Goal: Find specific page/section: Find specific page/section

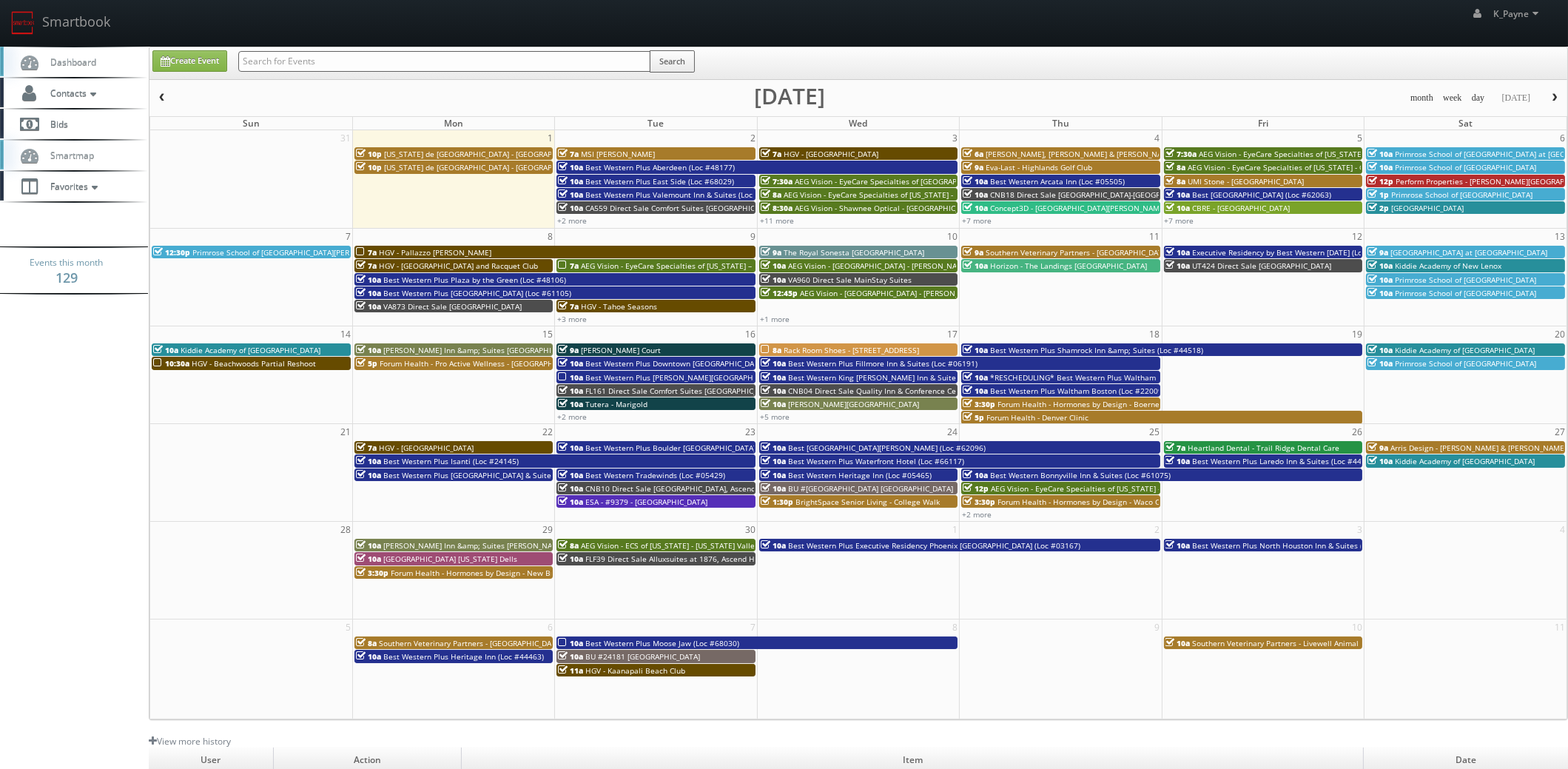
click at [282, 63] on input "text" at bounding box center [444, 61] width 412 height 21
type input "05665"
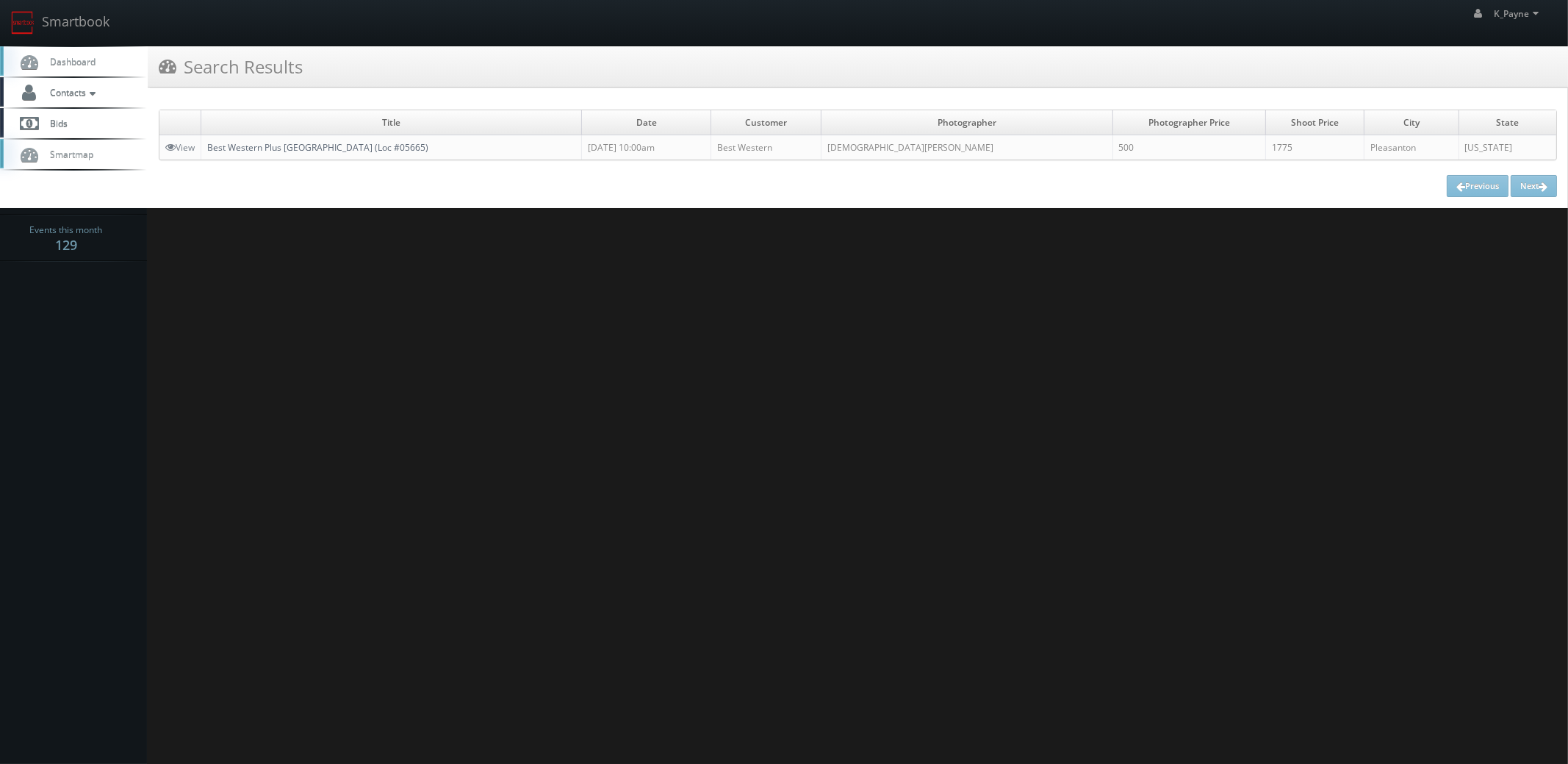
click at [360, 146] on link "Best Western Plus Pleasanton Inn (Loc #05665)" at bounding box center [318, 147] width 221 height 13
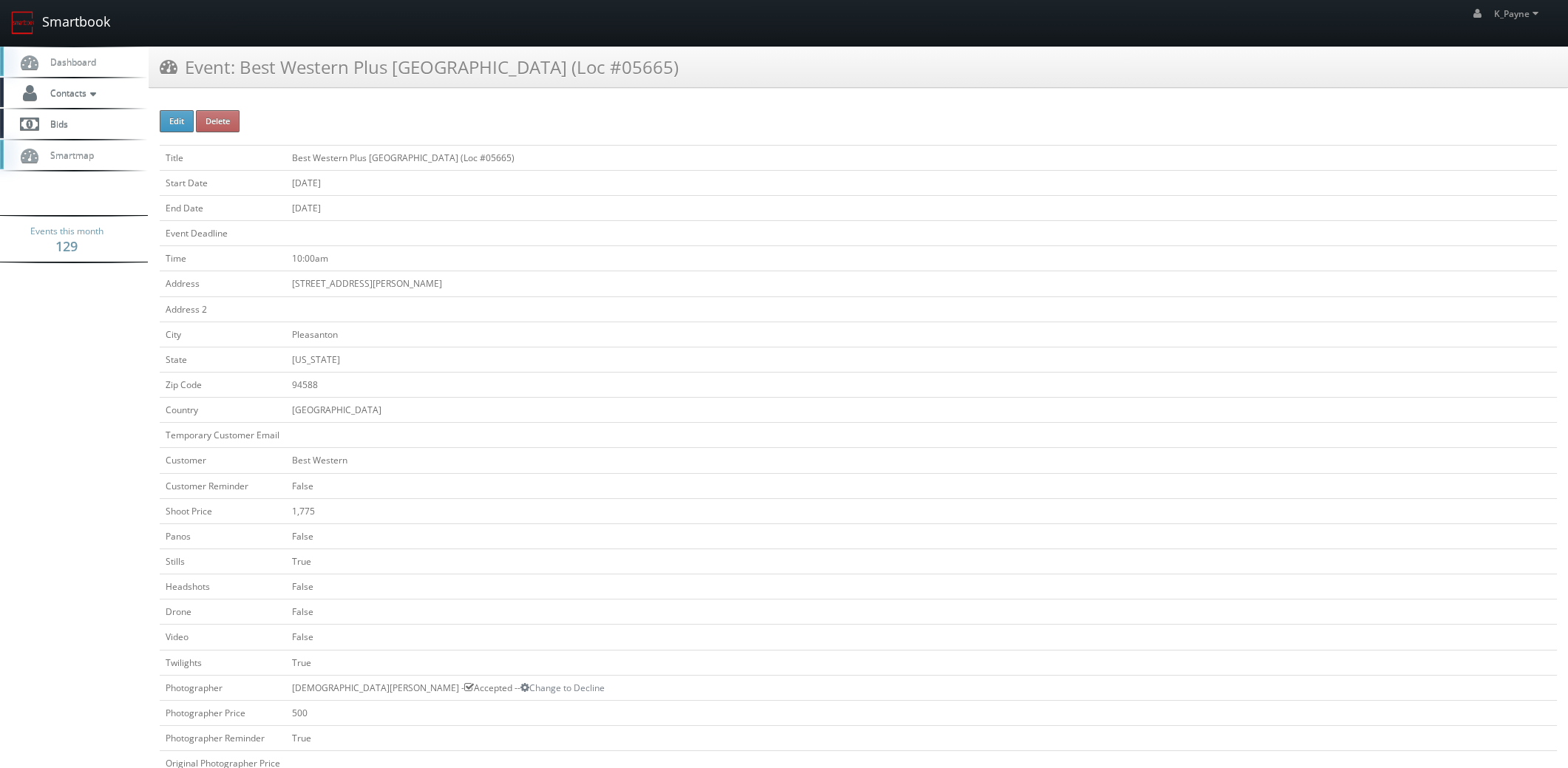
click at [53, 16] on link "Smartbook" at bounding box center [60, 23] width 121 height 46
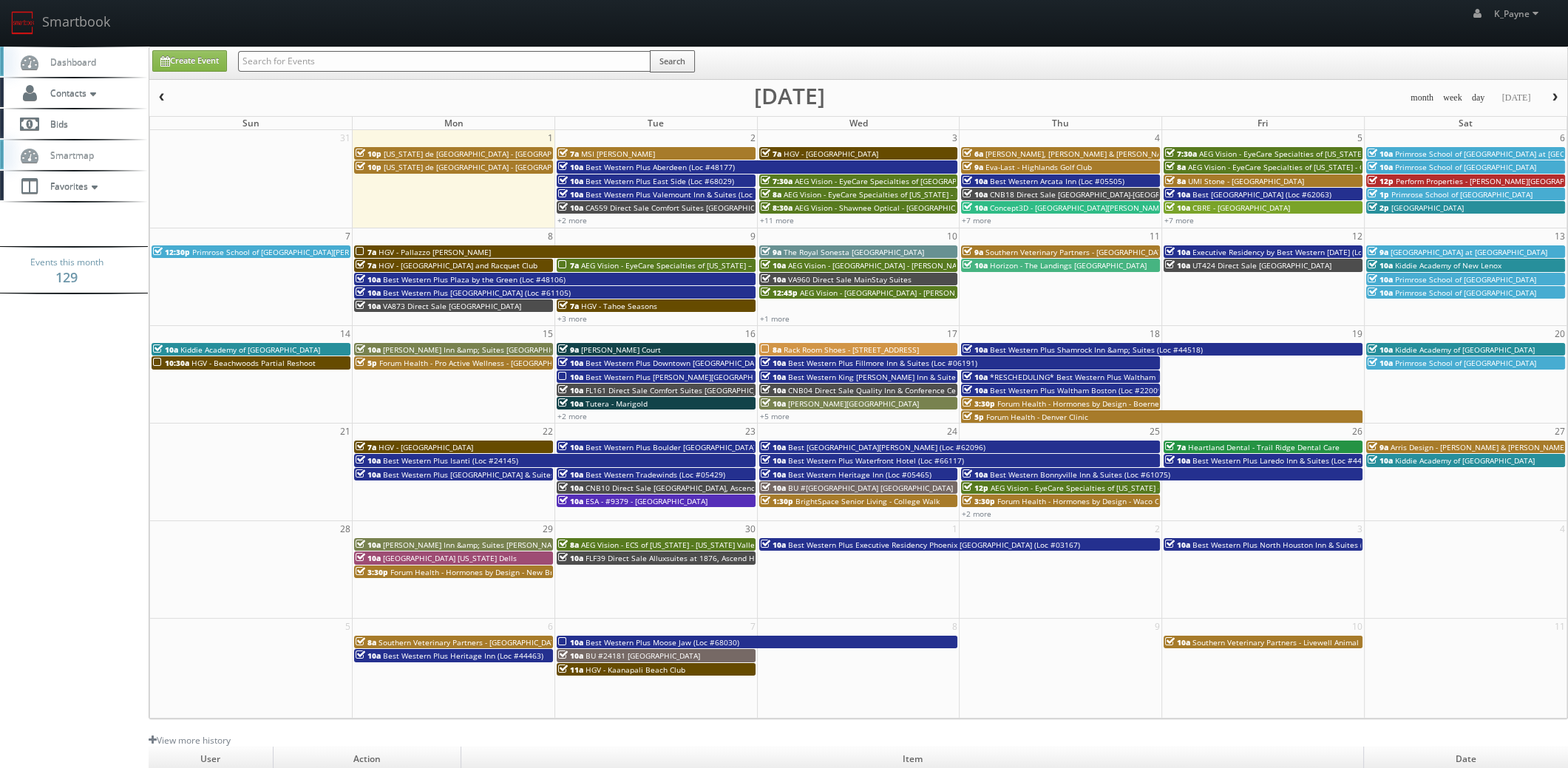
click at [280, 63] on input "text" at bounding box center [444, 61] width 412 height 21
type input "05665"
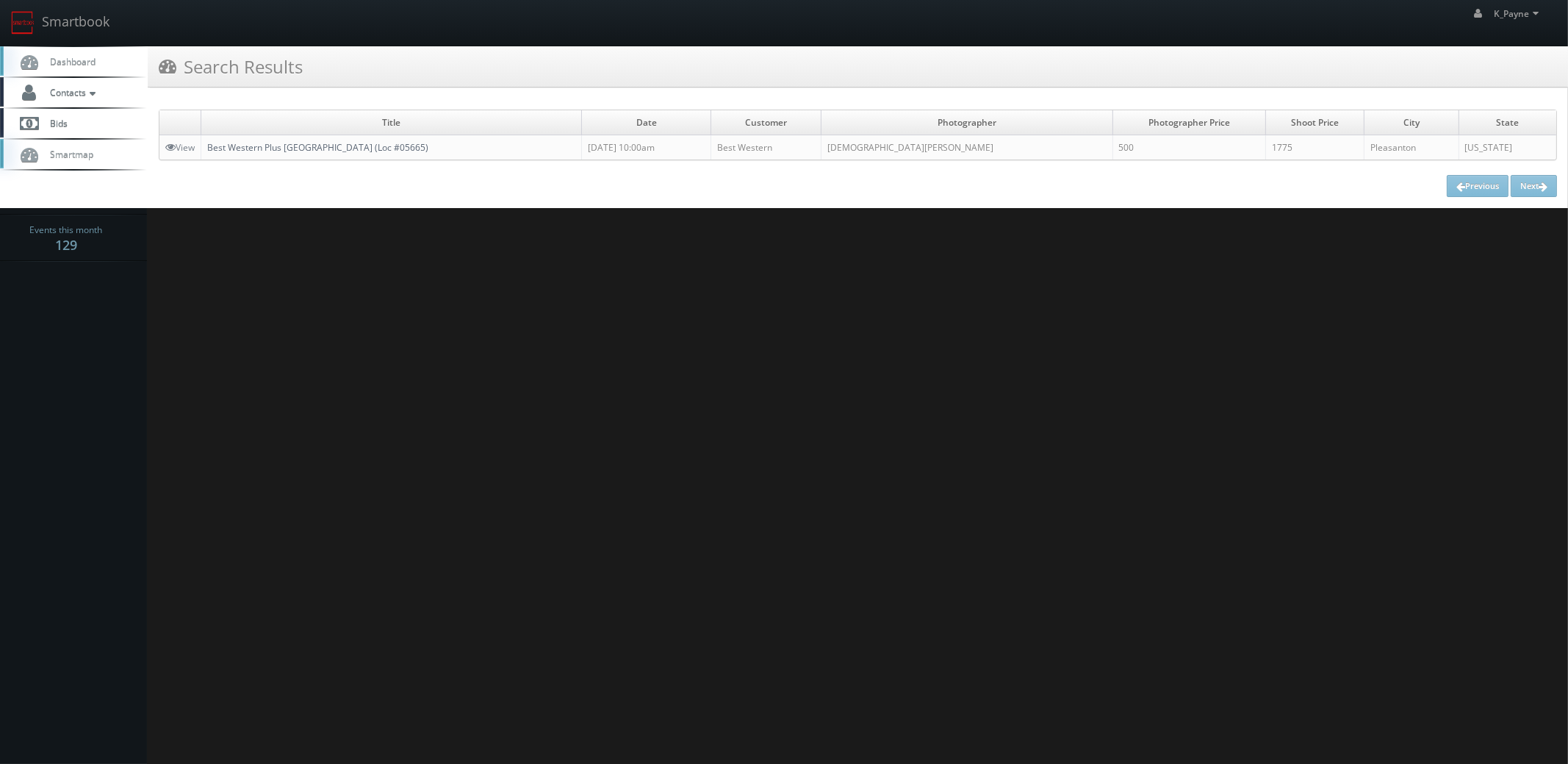
click at [314, 151] on link "Best Western Plus Pleasanton Inn (Loc #05665)" at bounding box center [318, 147] width 221 height 13
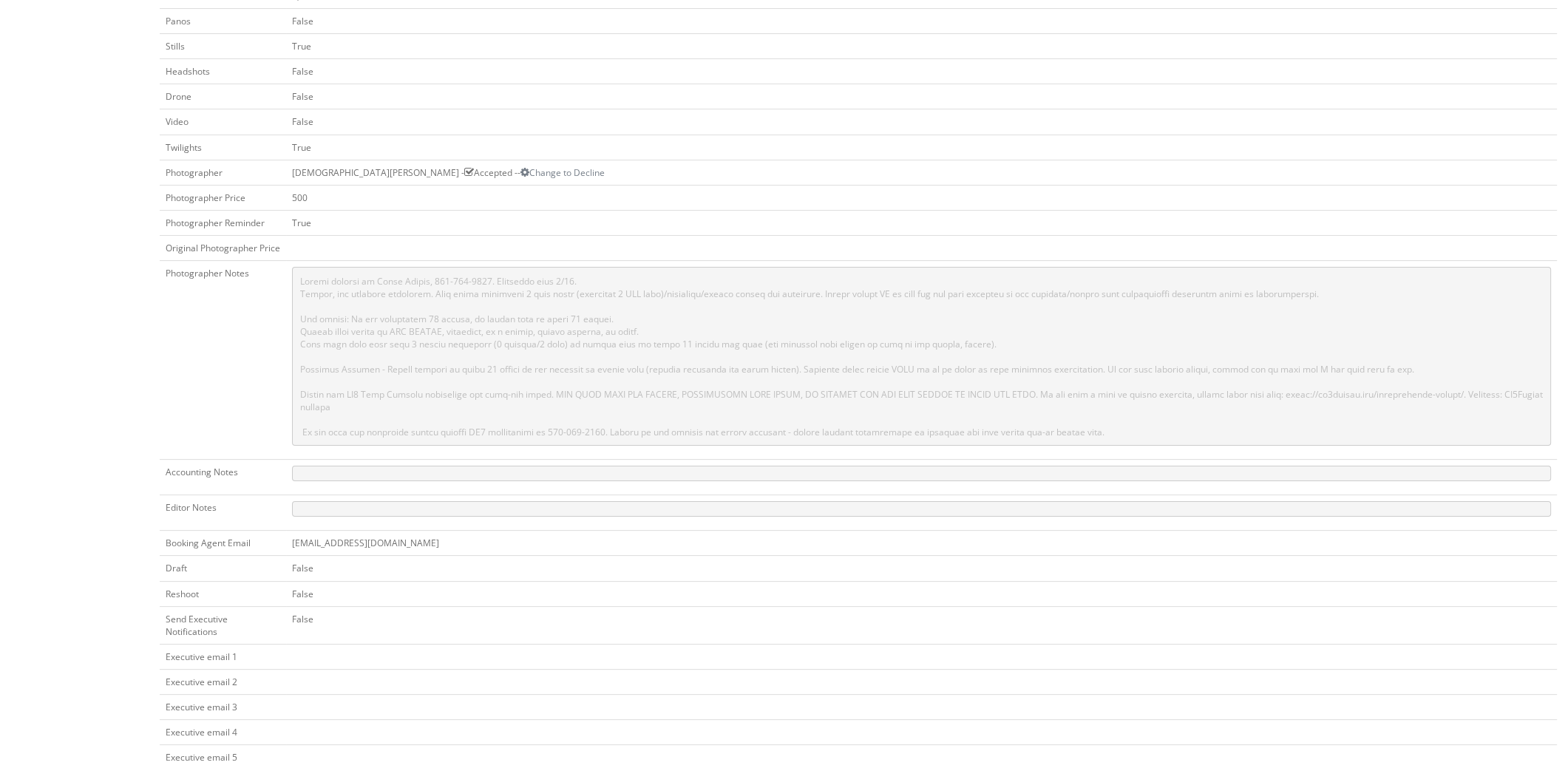
scroll to position [518, 0]
drag, startPoint x: 285, startPoint y: 166, endPoint x: 346, endPoint y: 173, distance: 61.4
click at [346, 173] on td "Jesus McLean - Accepted -- Change to Decline" at bounding box center [921, 170] width 1271 height 25
copy td "[DEMOGRAPHIC_DATA][PERSON_NAME]"
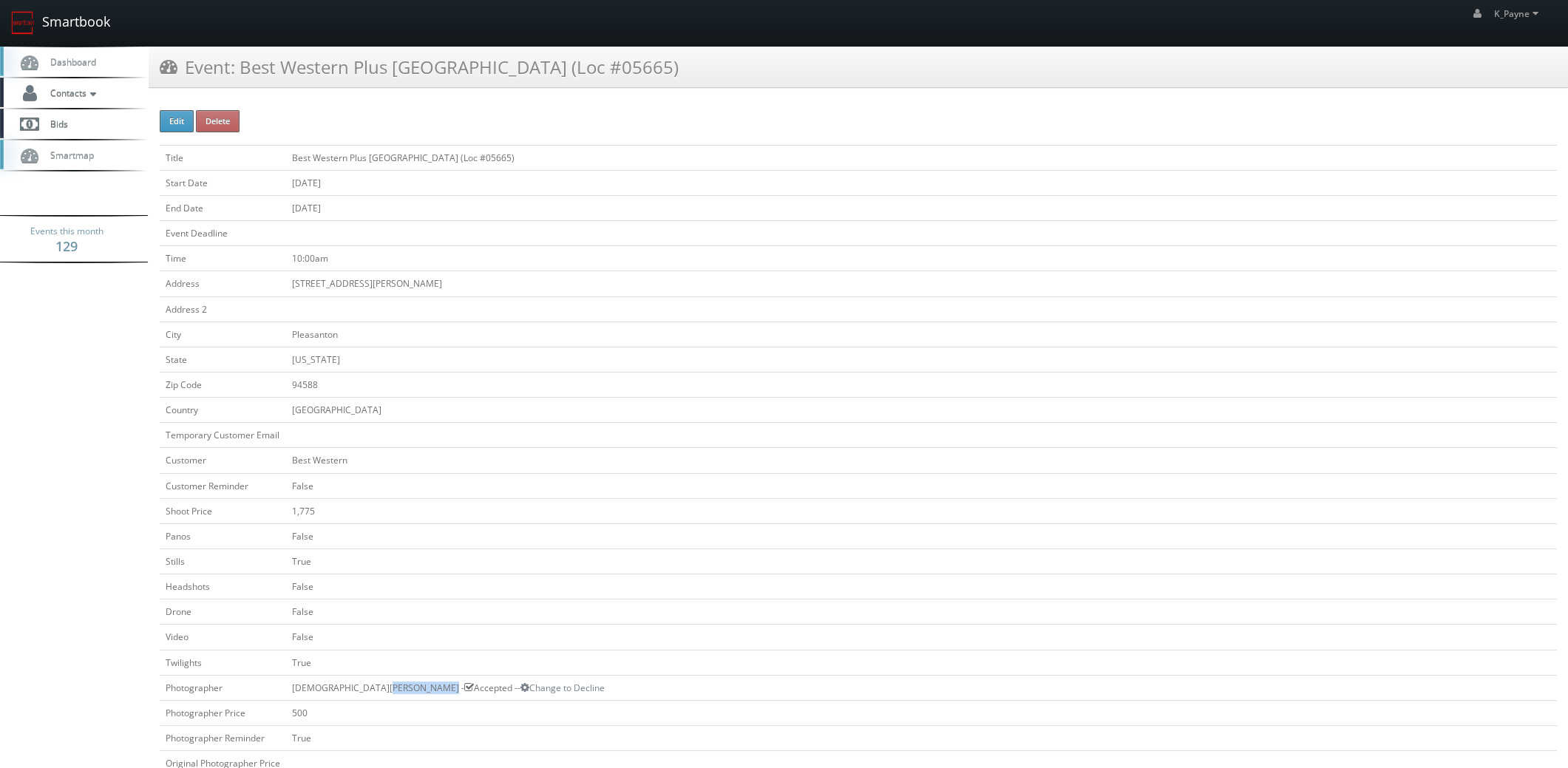
click at [71, 20] on link "Smartbook" at bounding box center [60, 23] width 121 height 46
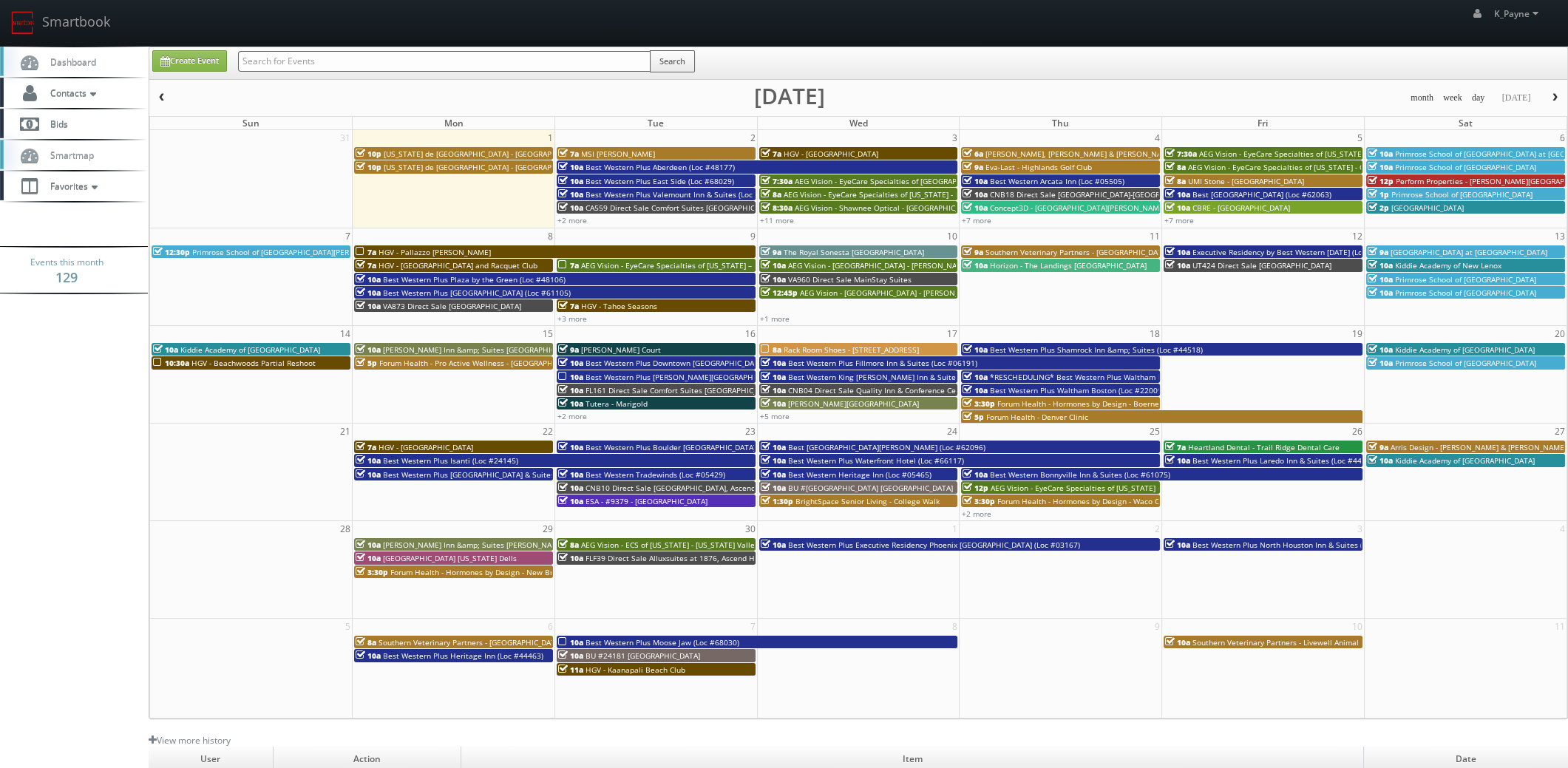
click at [398, 70] on input "text" at bounding box center [444, 61] width 412 height 21
paste input "[DEMOGRAPHIC_DATA][PERSON_NAME]"
type input "[DEMOGRAPHIC_DATA][PERSON_NAME]"
click at [666, 63] on button "Search" at bounding box center [672, 61] width 45 height 22
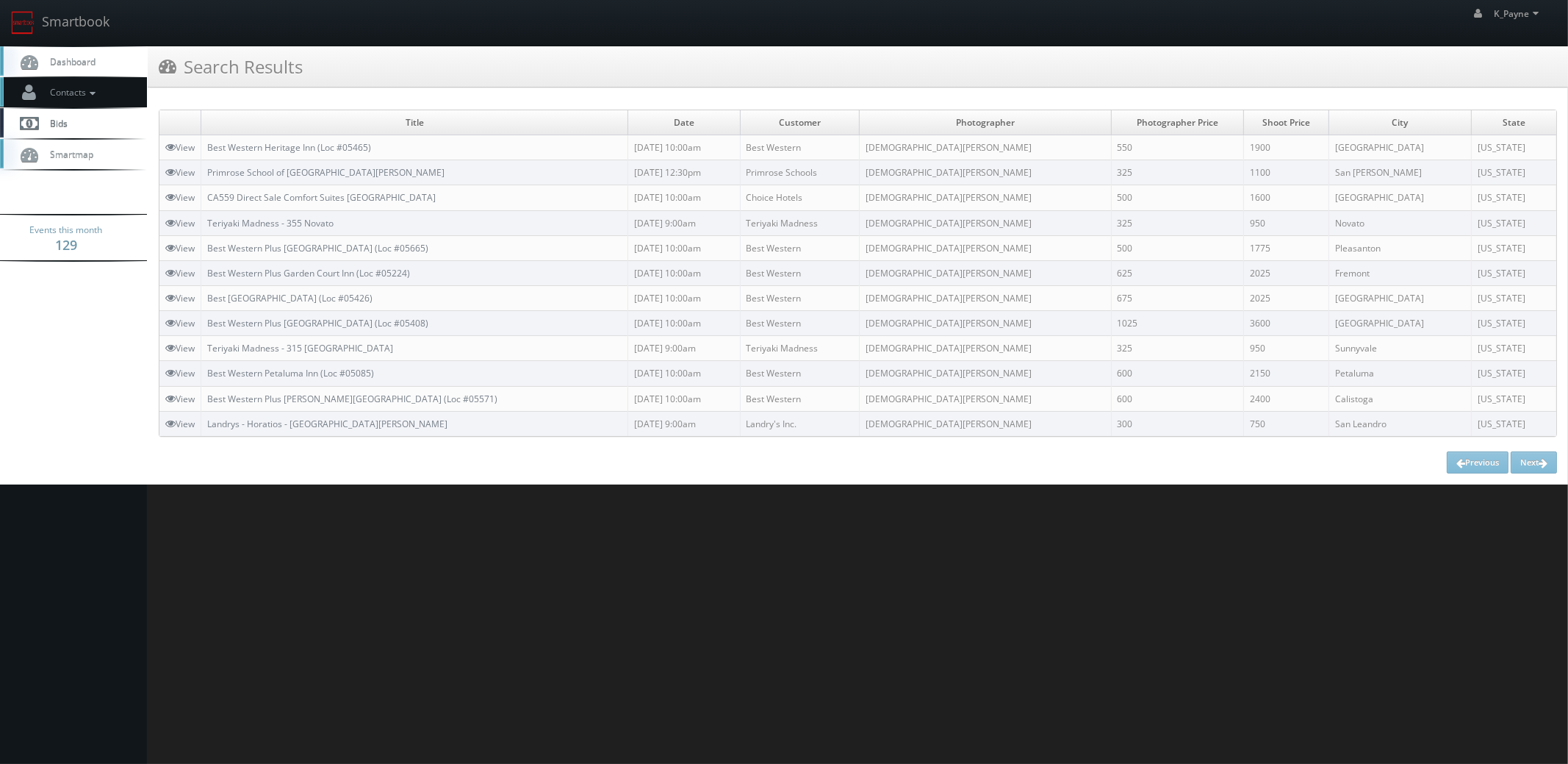
click at [92, 94] on icon at bounding box center [92, 93] width 13 height 10
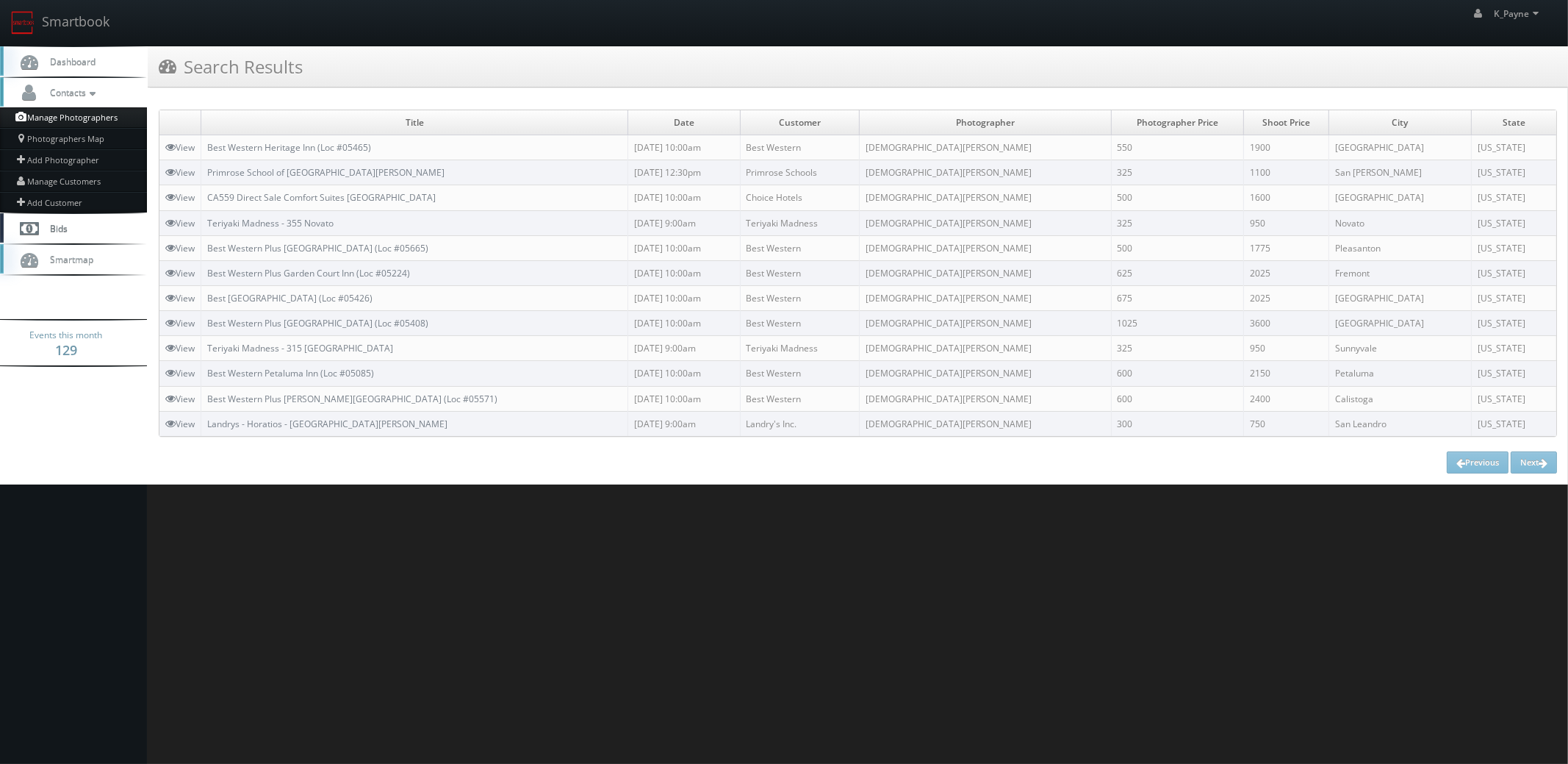
click at [100, 124] on link "Manage Photographers" at bounding box center [73, 117] width 147 height 20
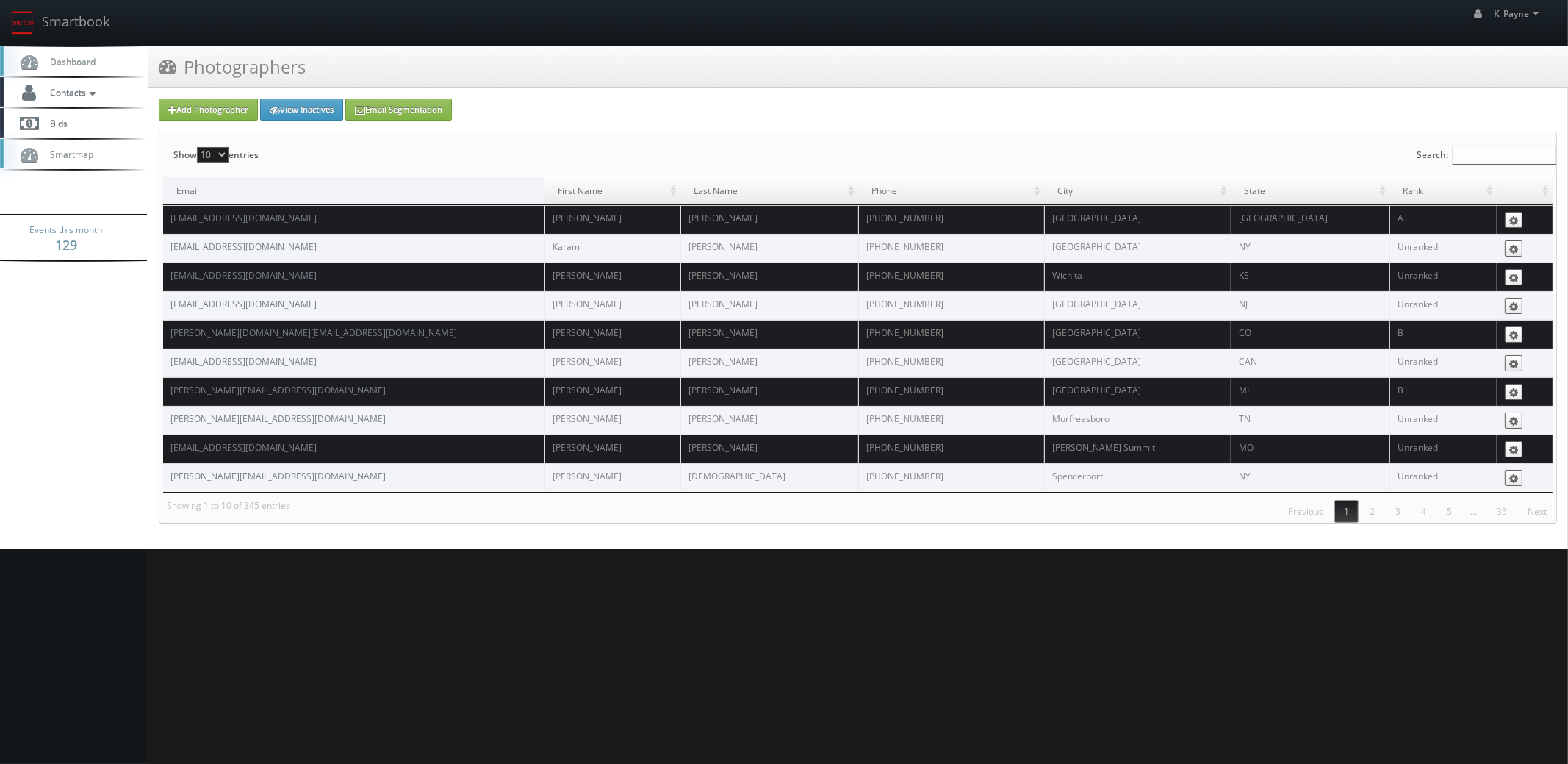
click at [1466, 150] on input "Search:" at bounding box center [1503, 155] width 103 height 19
paste input "[DEMOGRAPHIC_DATA][PERSON_NAME]"
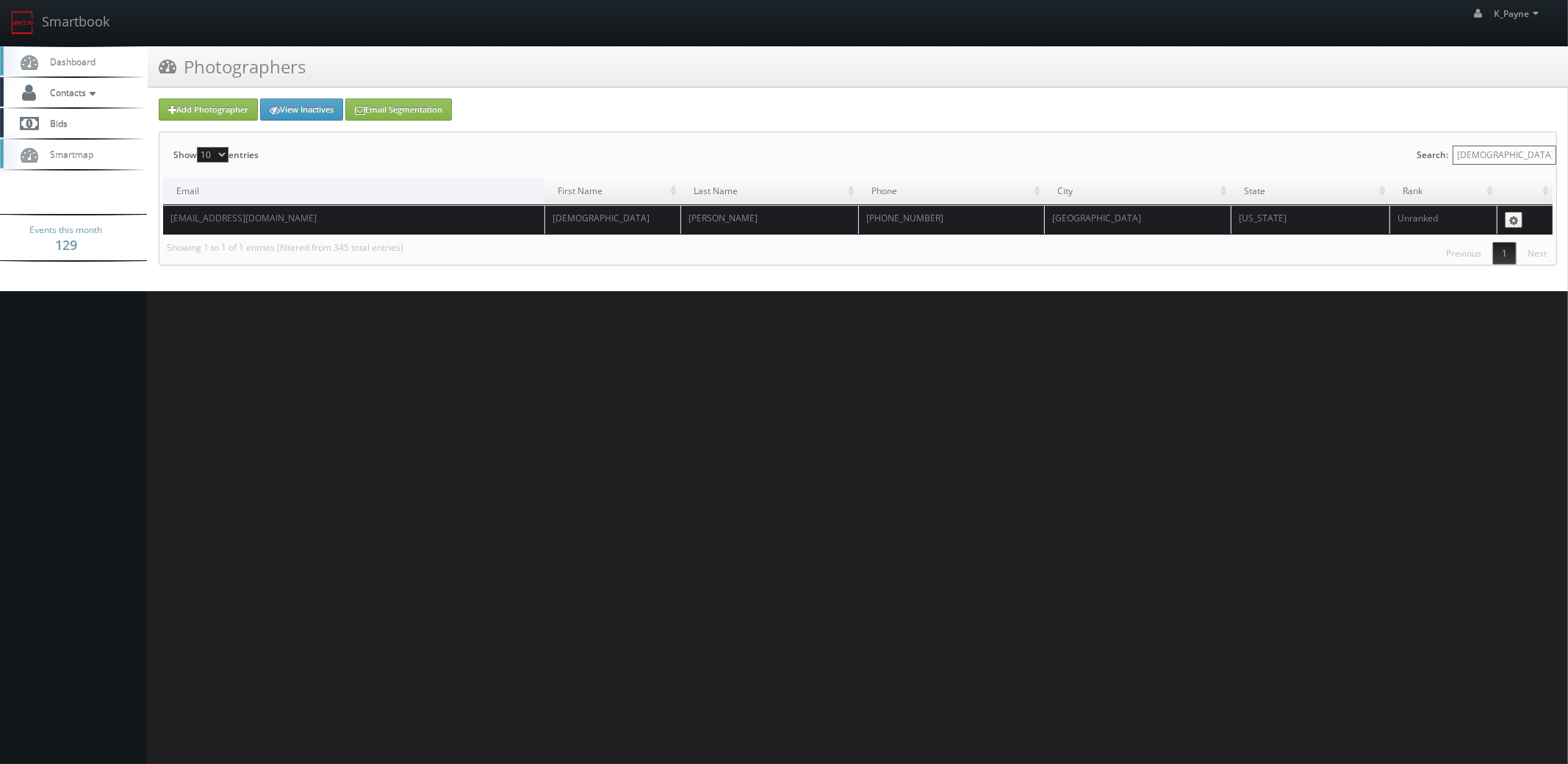
type input "[DEMOGRAPHIC_DATA][PERSON_NAME]"
drag, startPoint x: 310, startPoint y: 217, endPoint x: 167, endPoint y: 227, distance: 143.3
click at [163, 226] on td "marezj@thebluechairstudio.com" at bounding box center [354, 219] width 381 height 28
copy link "marezj@thebluechairstudio.com"
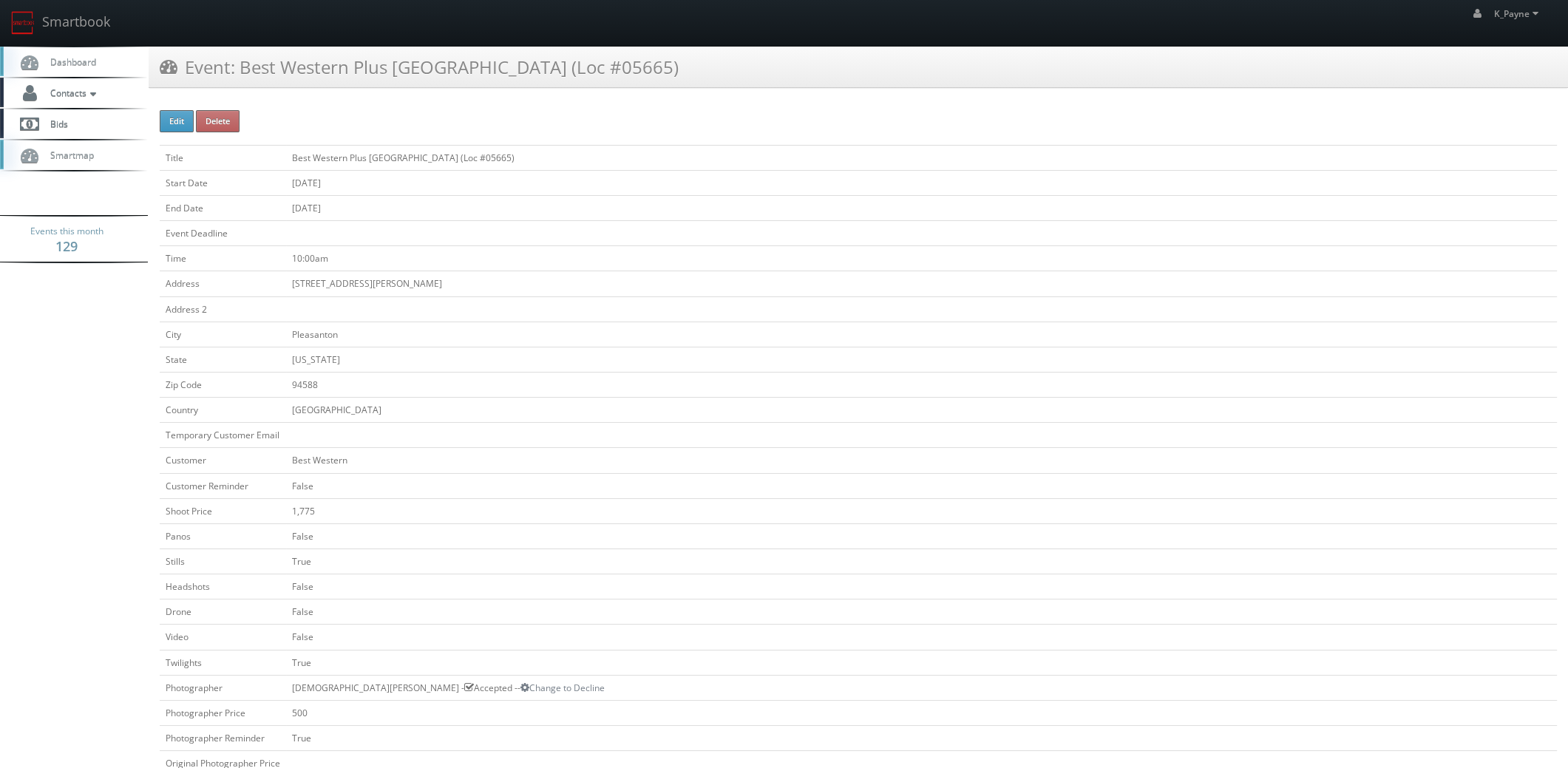
drag, startPoint x: 629, startPoint y: 70, endPoint x: 241, endPoint y: 81, distance: 388.2
click at [241, 81] on div "Event: Best Western Plus Pleasanton Inn (Loc #05665)" at bounding box center [858, 67] width 1419 height 41
copy h3 "Best Western Plus Pleasanton Inn (Loc #05665)"
click at [79, 25] on link "Smartbook" at bounding box center [60, 23] width 121 height 46
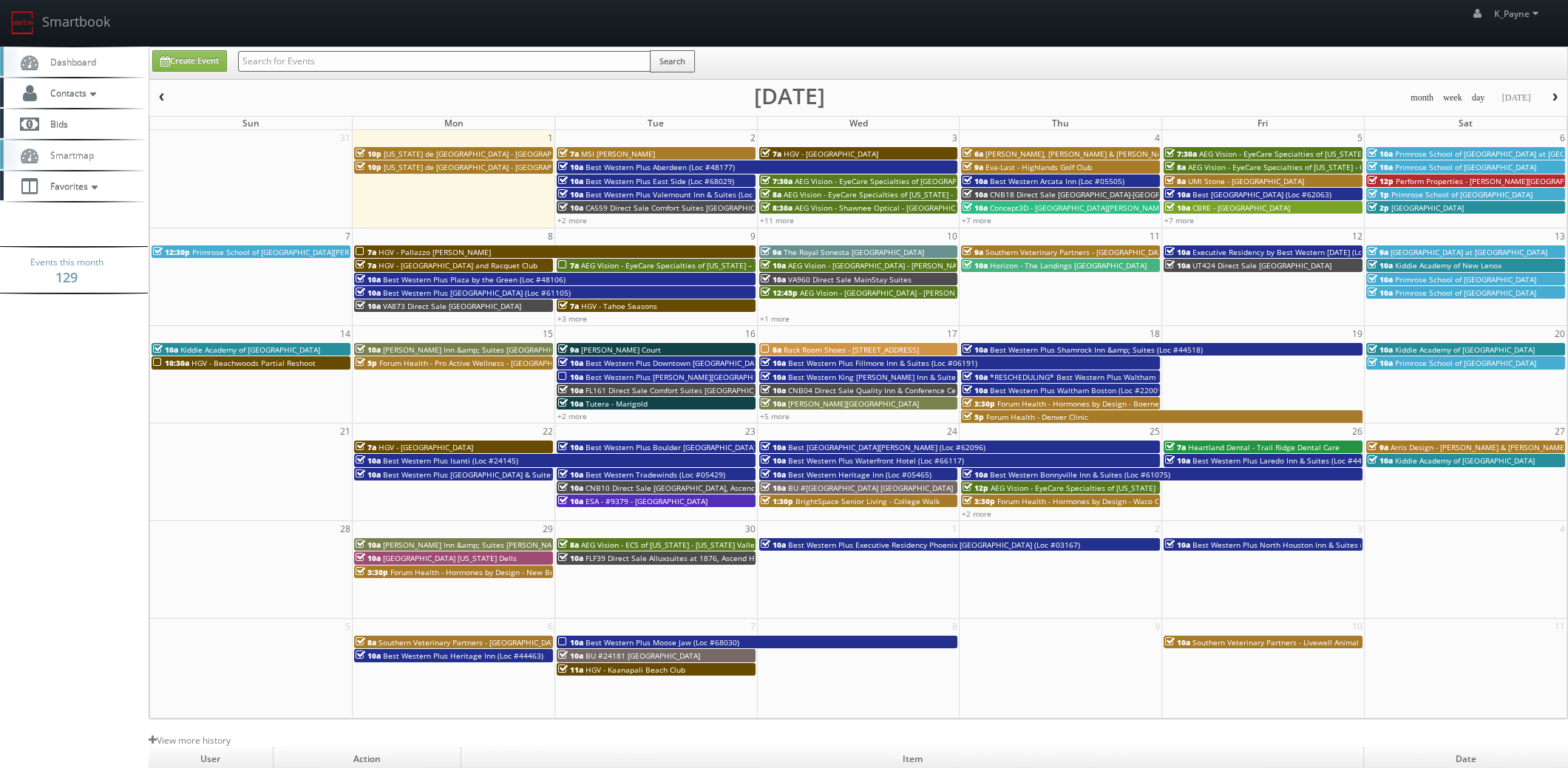
click at [300, 63] on input "text" at bounding box center [444, 61] width 412 height 21
type input "clock tower"
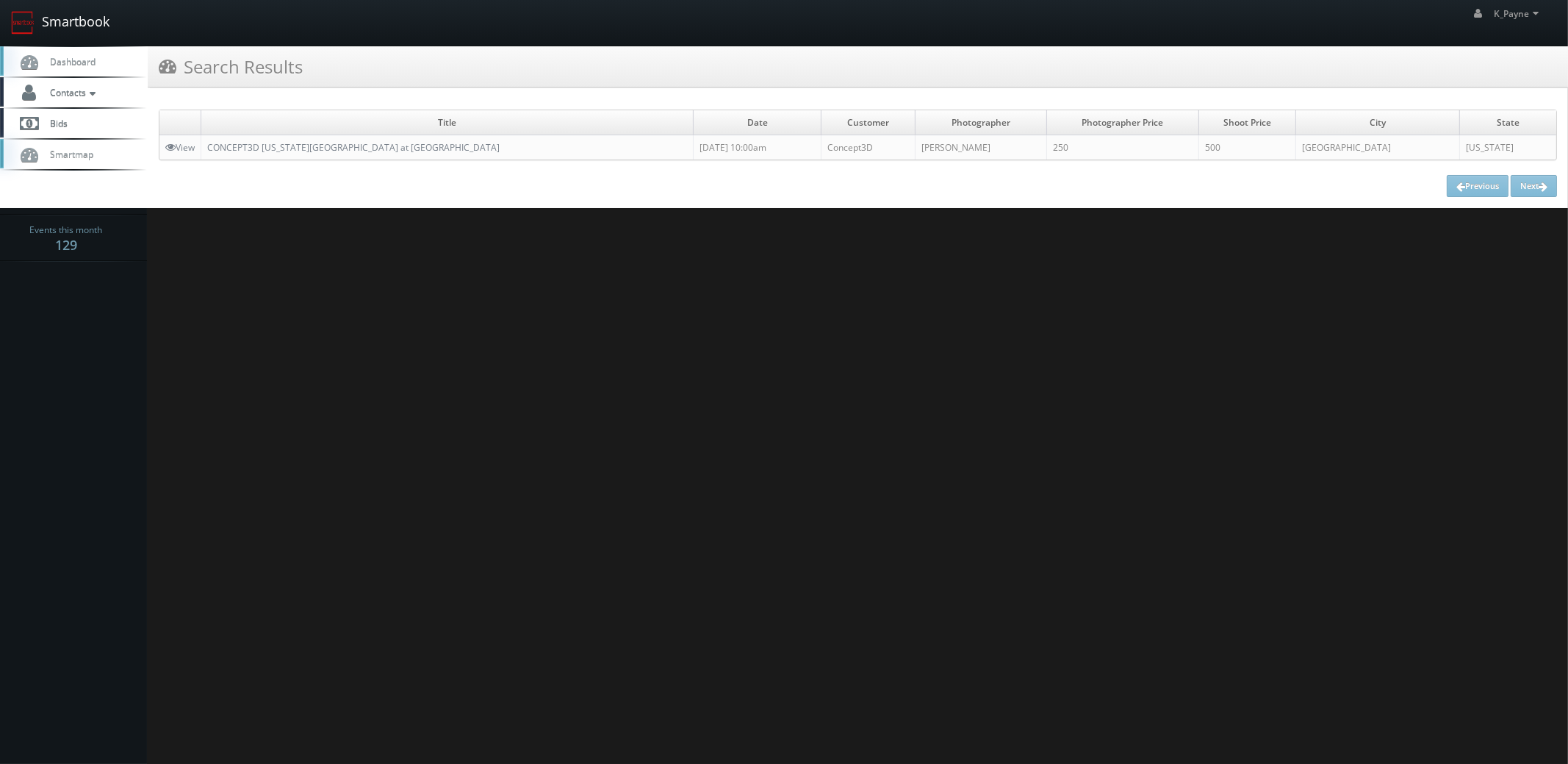
drag, startPoint x: 95, startPoint y: 28, endPoint x: 33, endPoint y: 43, distance: 63.8
click at [95, 28] on link "Smartbook" at bounding box center [60, 23] width 121 height 46
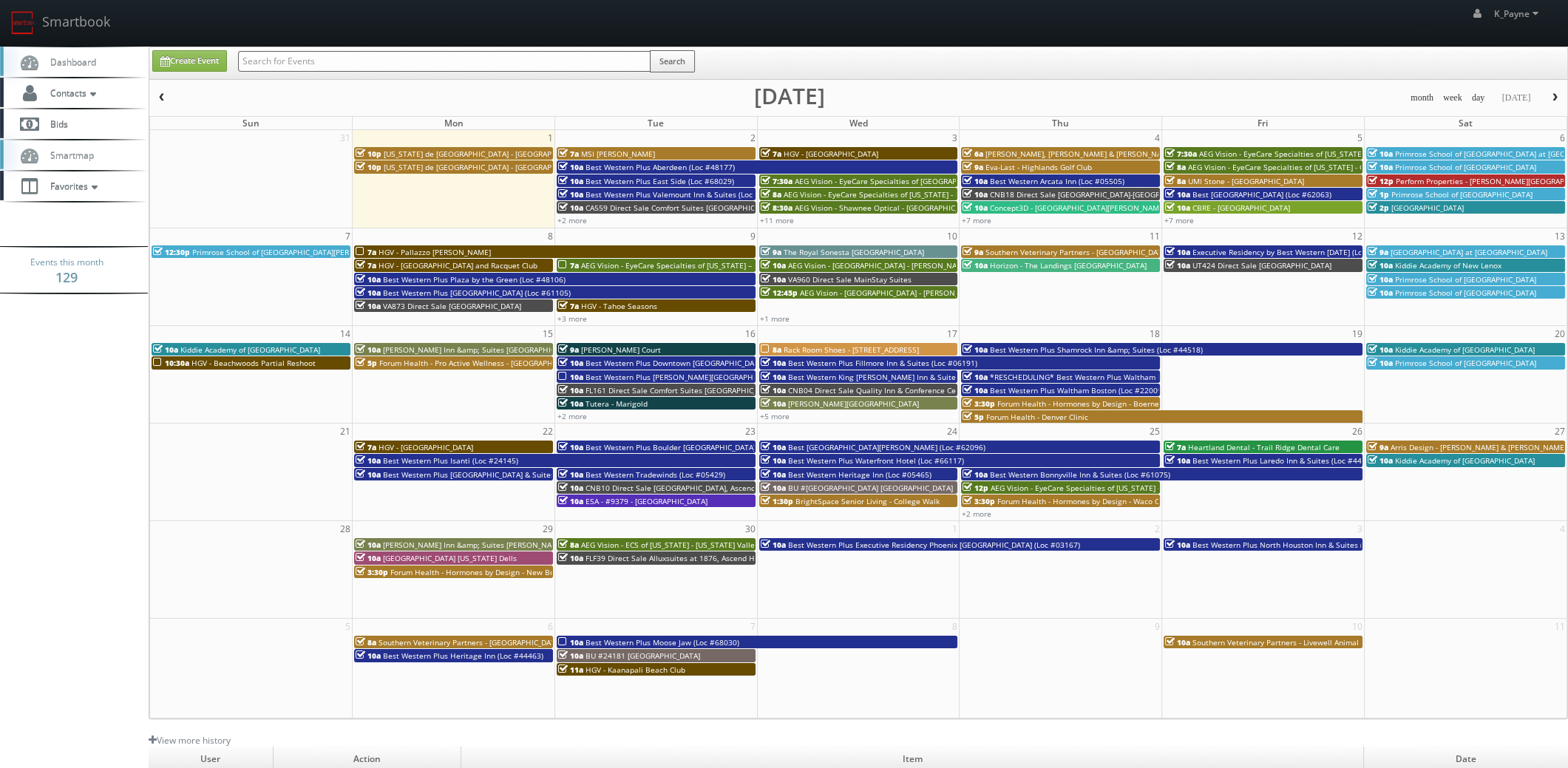
click at [257, 57] on input "text" at bounding box center [444, 61] width 412 height 21
type input "morton"
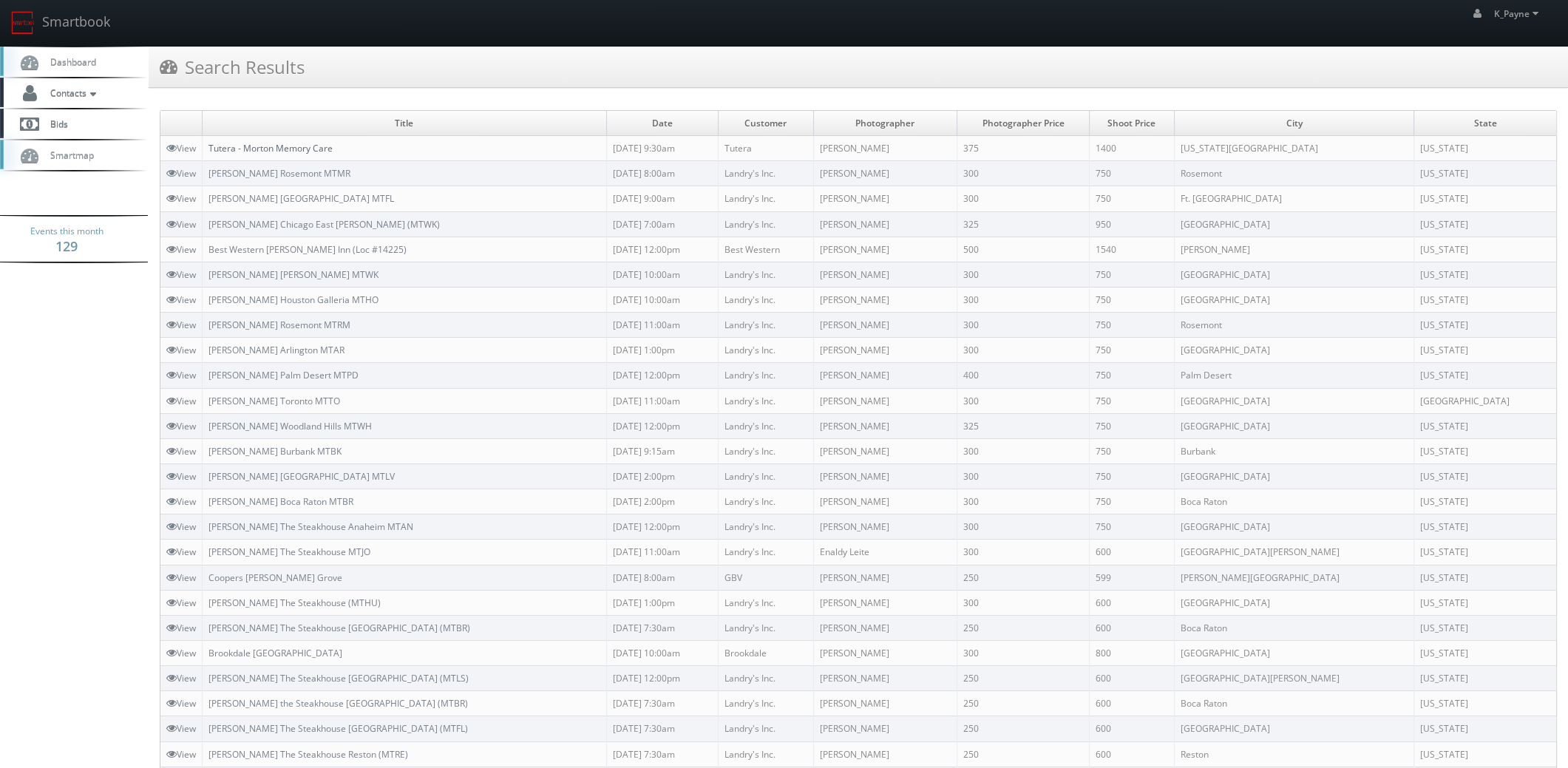
click at [318, 147] on link "Tutera - Morton Memory Care" at bounding box center [270, 148] width 124 height 13
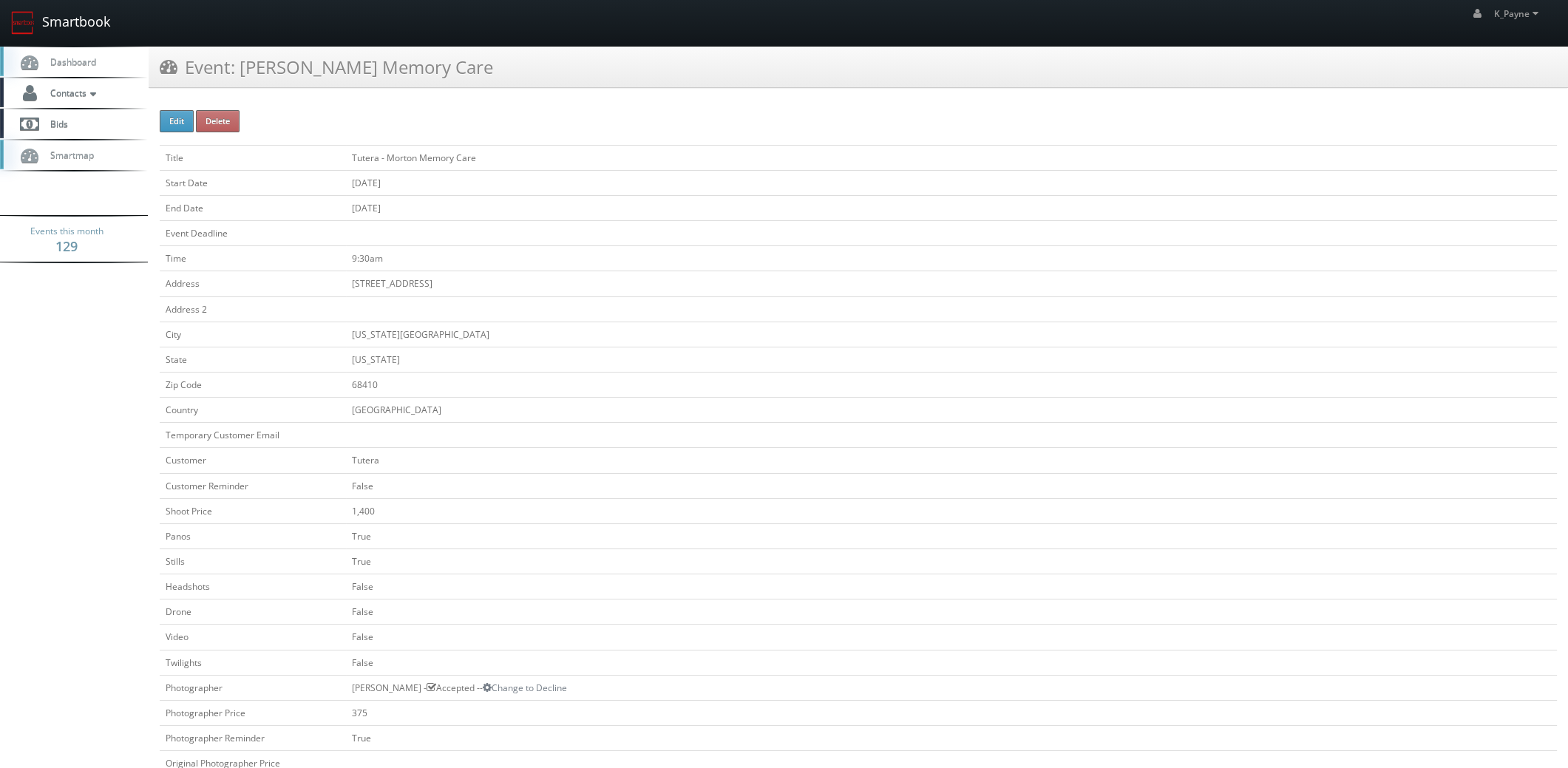
click at [67, 17] on link "Smartbook" at bounding box center [60, 23] width 121 height 46
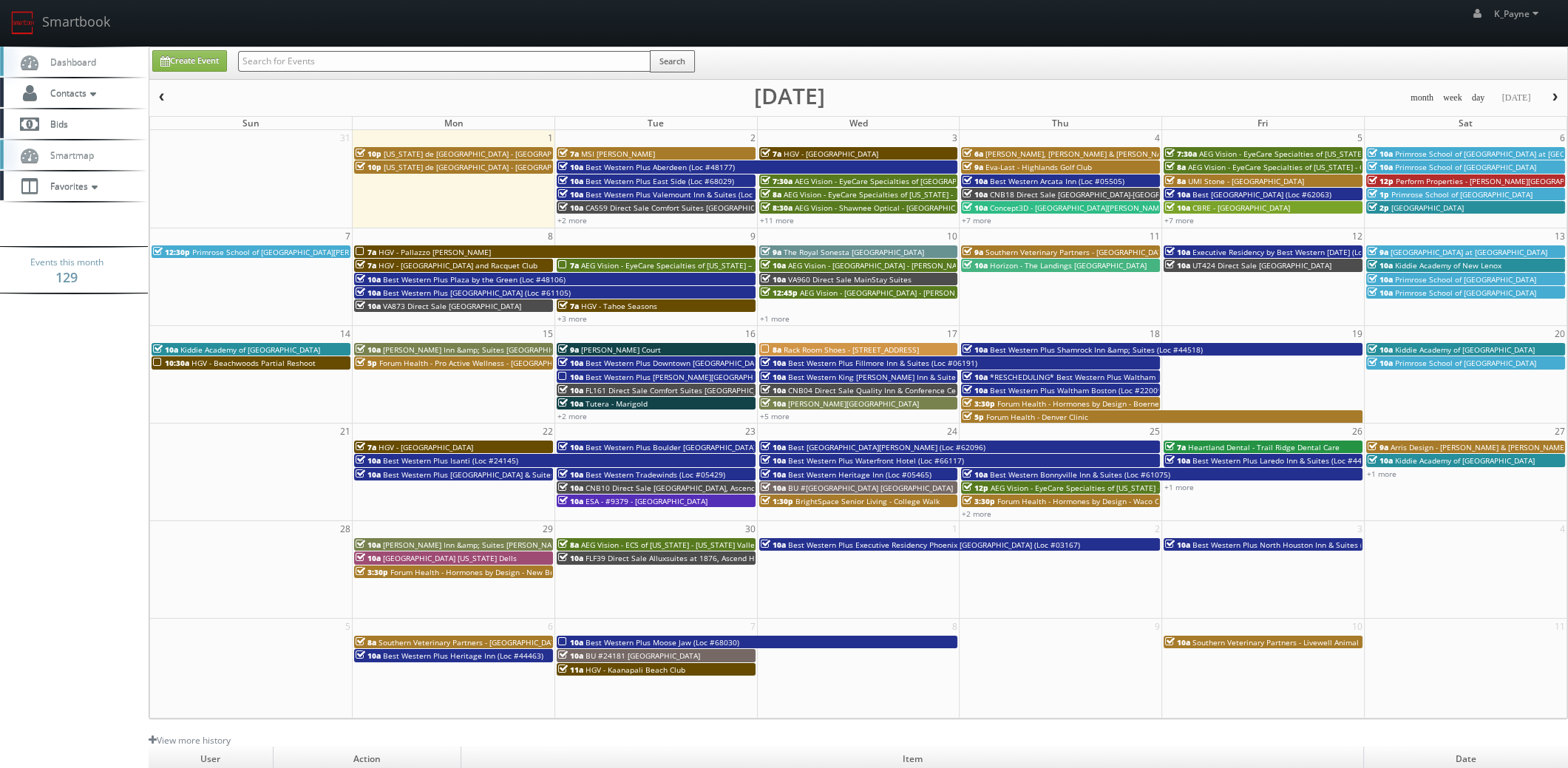
click at [355, 62] on input "text" at bounding box center [444, 61] width 412 height 21
type input "cottonwood"
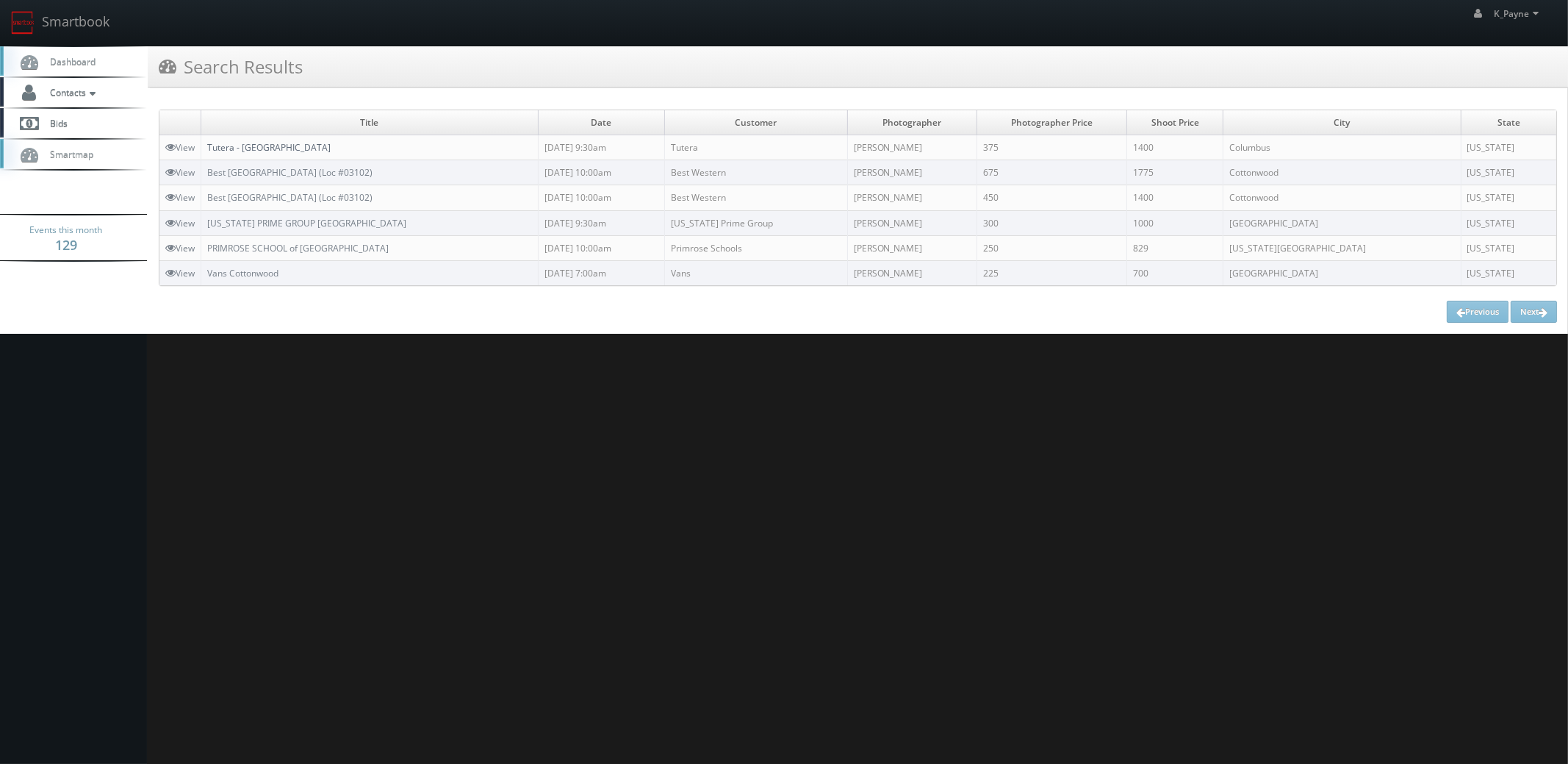
click at [255, 143] on link "Tutera - [GEOGRAPHIC_DATA]" at bounding box center [269, 147] width 124 height 13
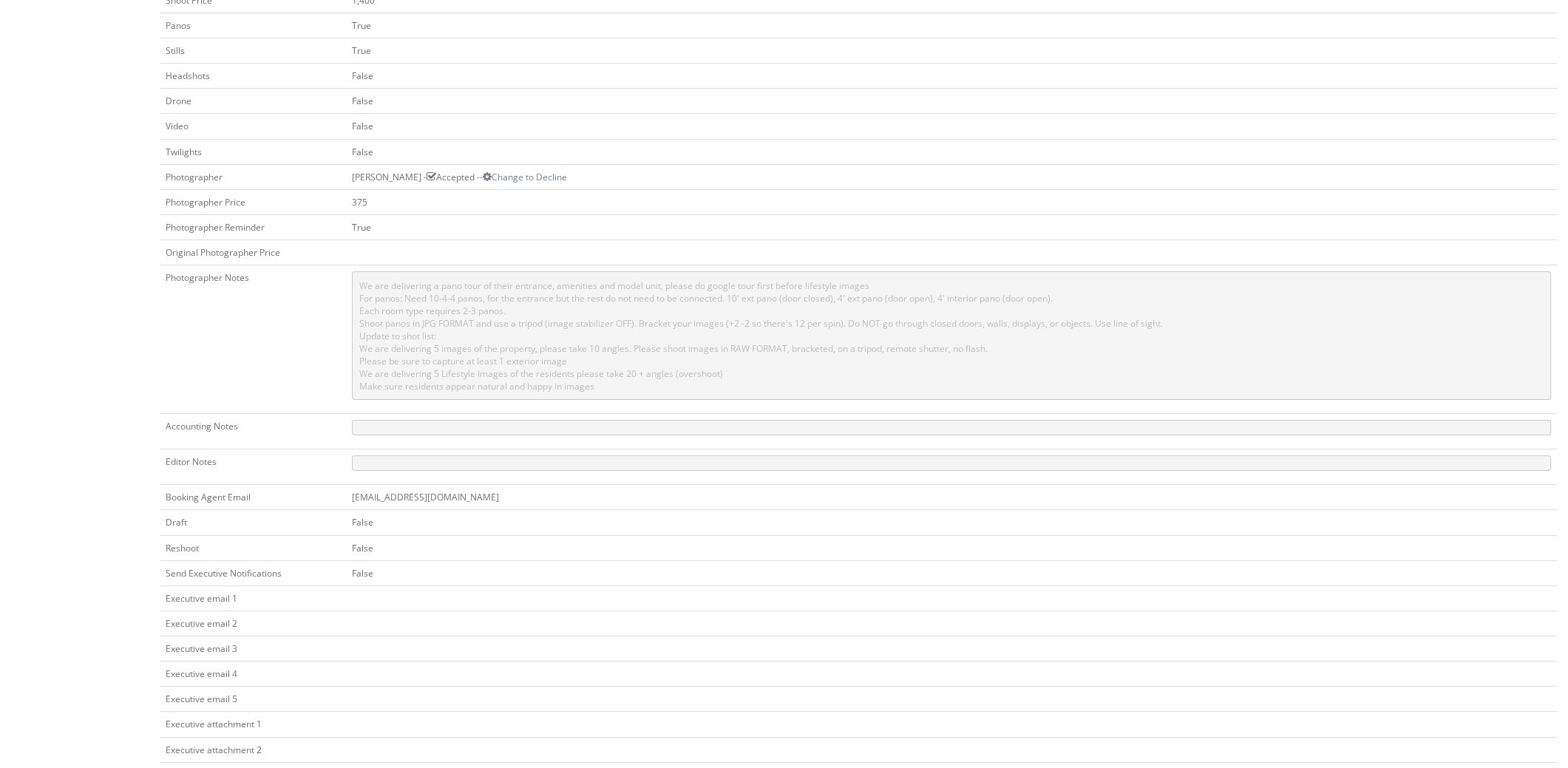
scroll to position [518, 0]
